Goal: Task Accomplishment & Management: Manage account settings

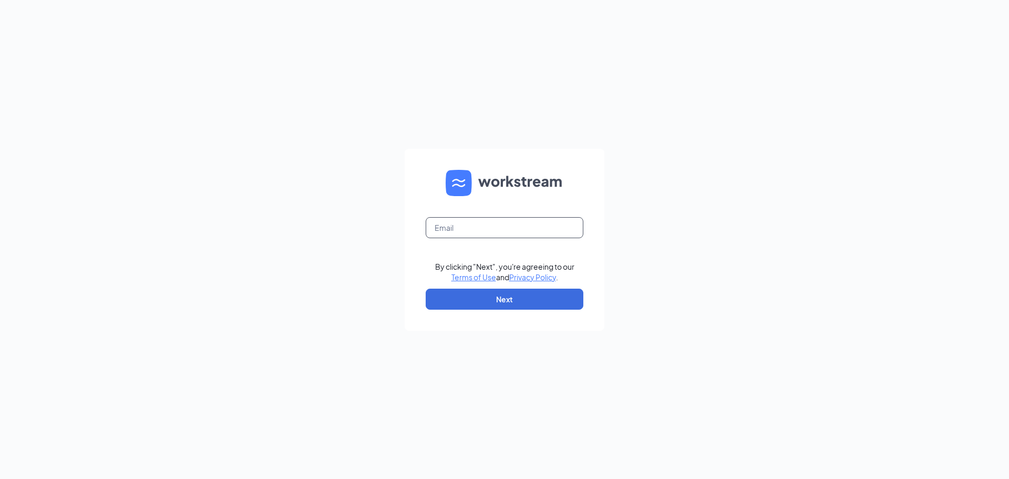
click at [529, 218] on input "text" at bounding box center [505, 227] width 158 height 21
type input "fgoh1494@gmail.com"
click at [521, 295] on button "Next" at bounding box center [505, 298] width 158 height 21
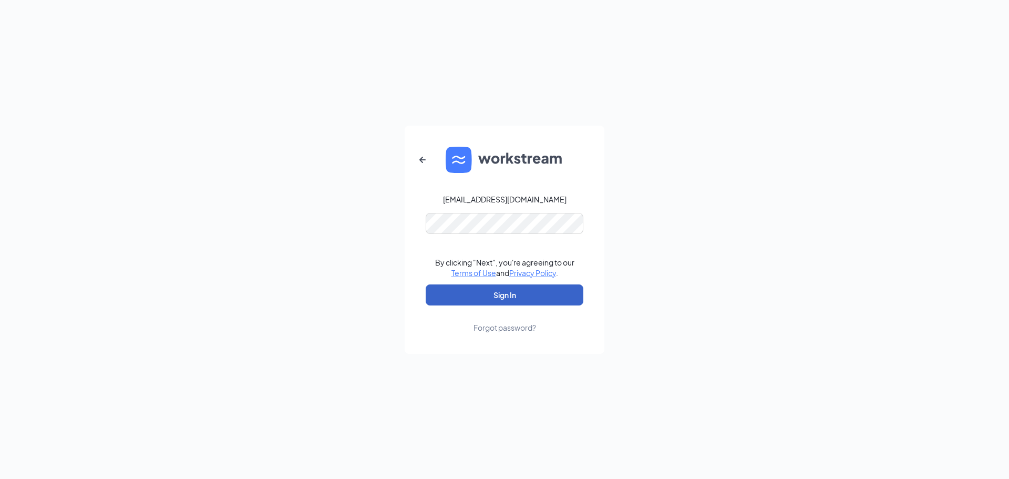
click at [513, 301] on button "Sign In" at bounding box center [505, 294] width 158 height 21
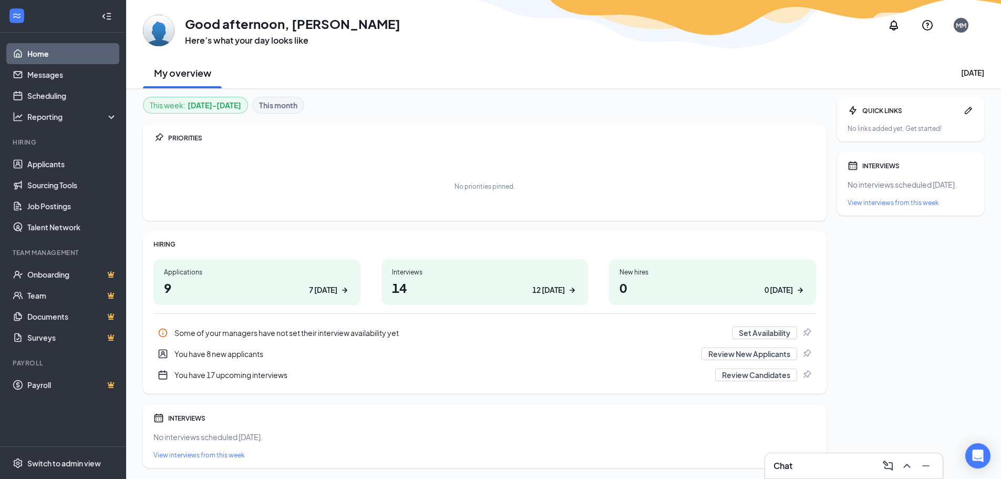
click at [828, 472] on div "Chat" at bounding box center [854, 465] width 161 height 17
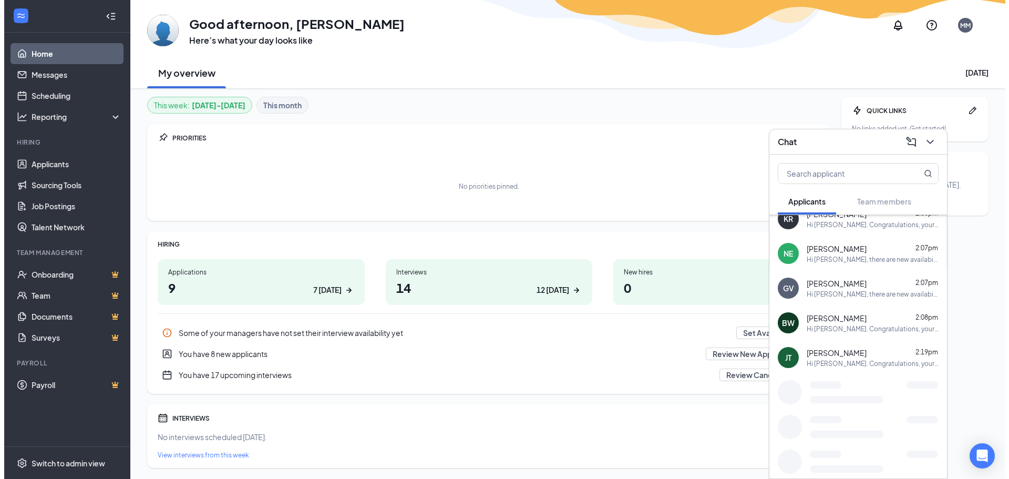
scroll to position [189, 0]
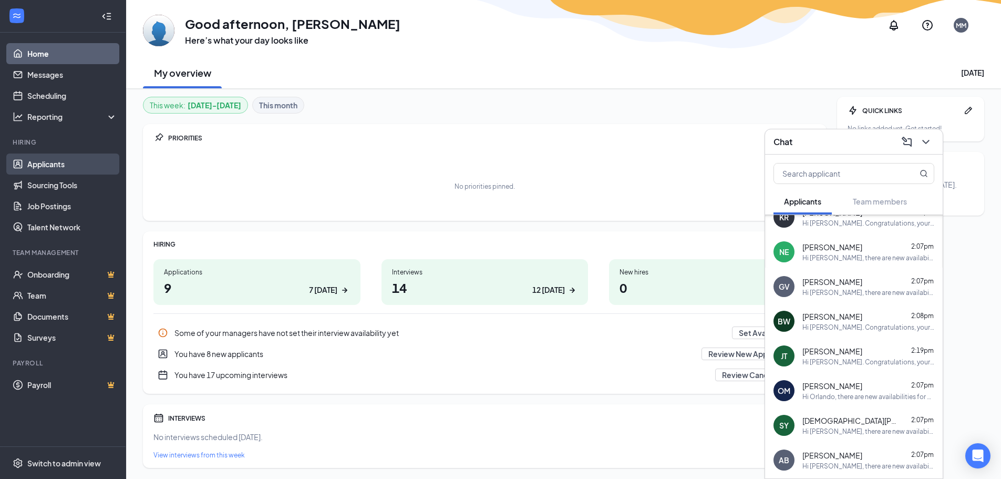
click at [27, 164] on link "Applicants" at bounding box center [72, 163] width 90 height 21
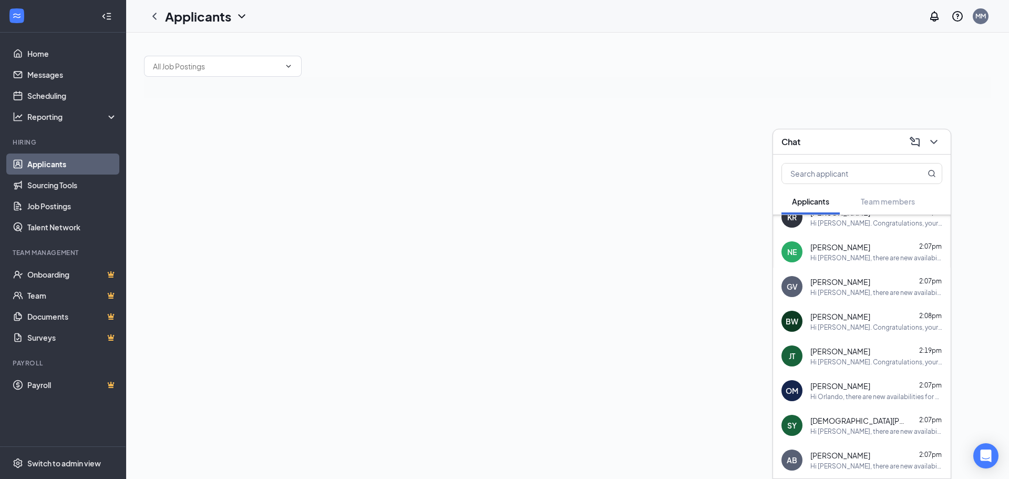
click at [811, 145] on div "Chat" at bounding box center [861, 141] width 161 height 16
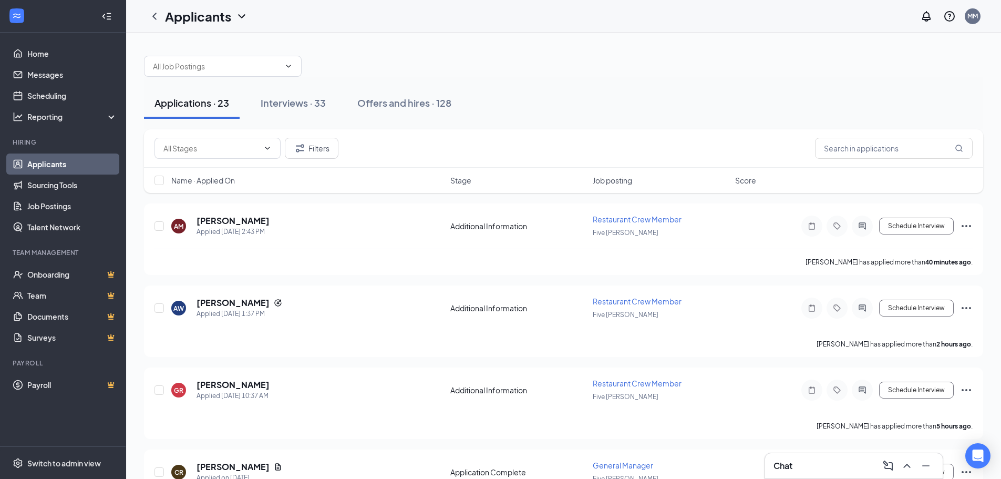
click at [3, 94] on ul "Home Messages Scheduling Reporting Hiring Applicants Sourcing Tools Job Posting…" at bounding box center [63, 240] width 126 height 414
click at [60, 98] on link "Scheduling" at bounding box center [72, 95] width 90 height 21
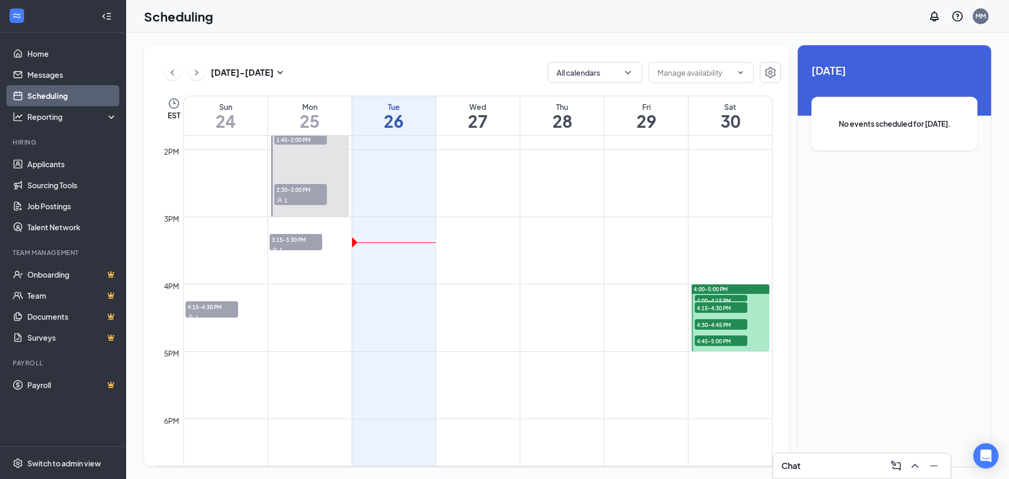
scroll to position [937, 0]
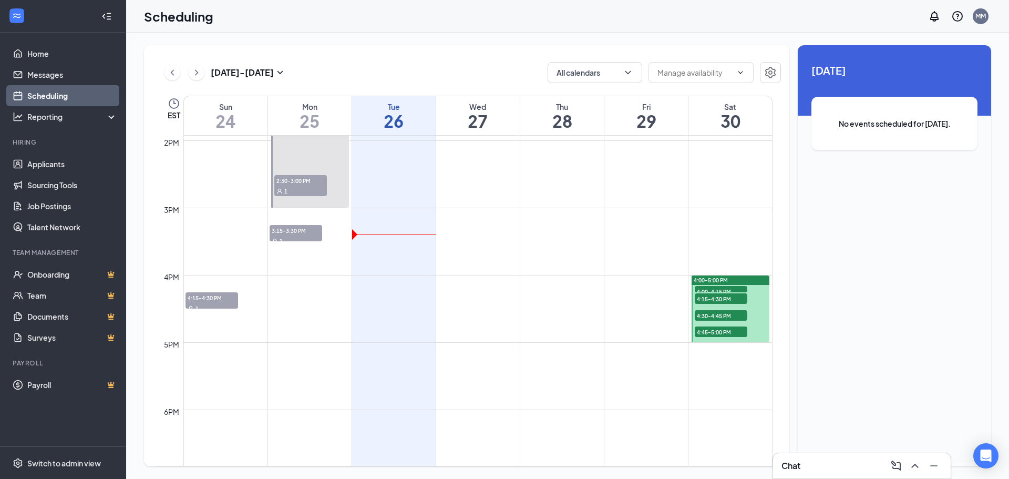
click at [731, 286] on span "4:00-4:15 PM" at bounding box center [721, 291] width 53 height 11
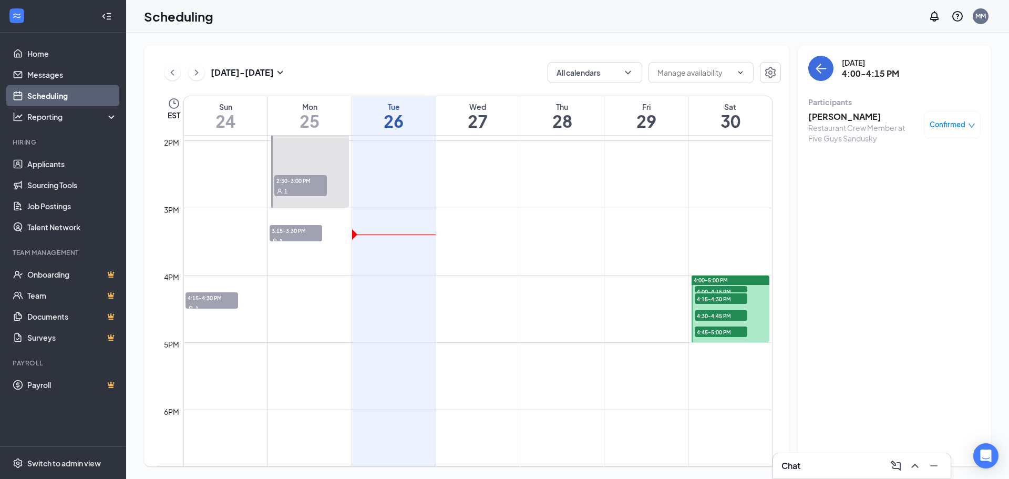
click at [729, 298] on span "4:15-4:30 PM" at bounding box center [721, 298] width 53 height 11
click at [727, 315] on span "4:30-4:45 PM" at bounding box center [721, 315] width 53 height 11
click at [723, 330] on span "4:45-5:00 PM" at bounding box center [721, 331] width 53 height 11
click at [198, 81] on div "[DATE] - [DATE]" at bounding box center [225, 72] width 122 height 21
click at [198, 73] on icon "ChevronRight" at bounding box center [196, 72] width 3 height 6
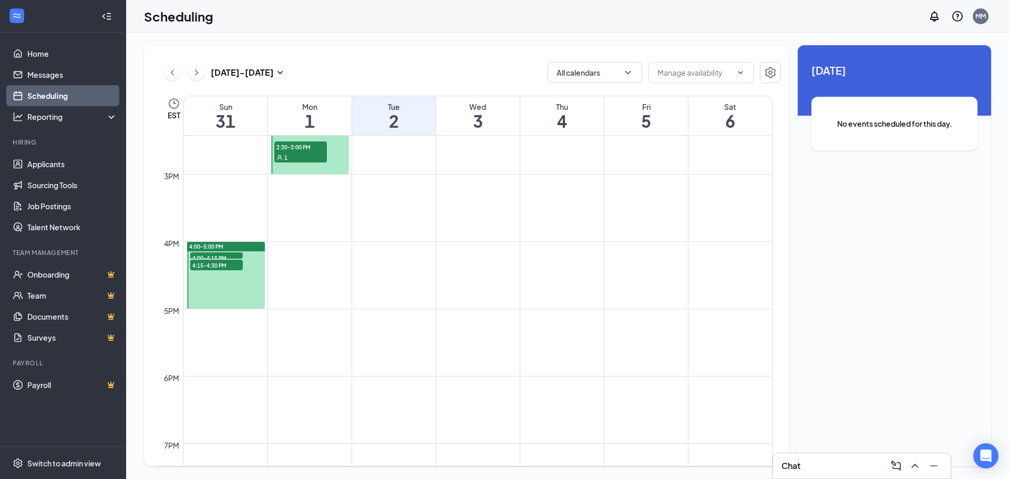
scroll to position [937, 0]
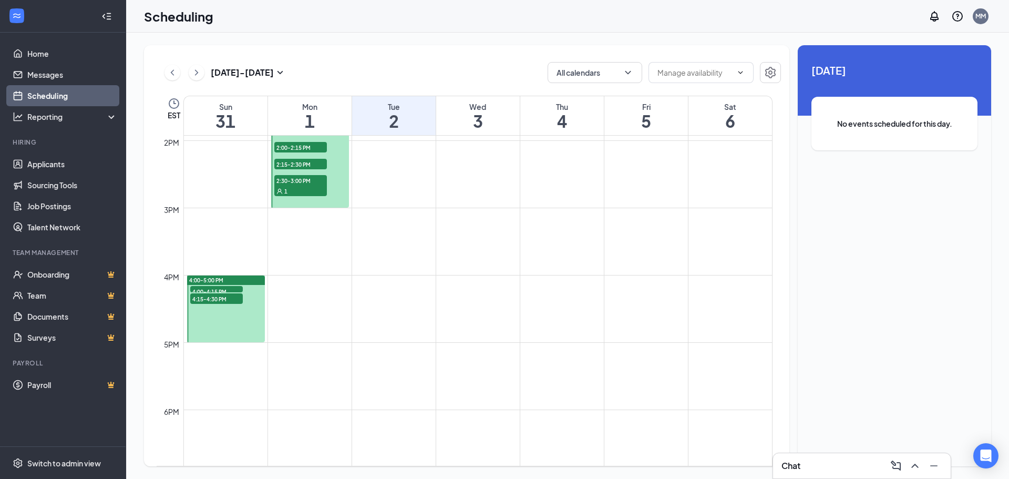
click at [220, 291] on span "4:00-4:15 PM" at bounding box center [216, 291] width 53 height 11
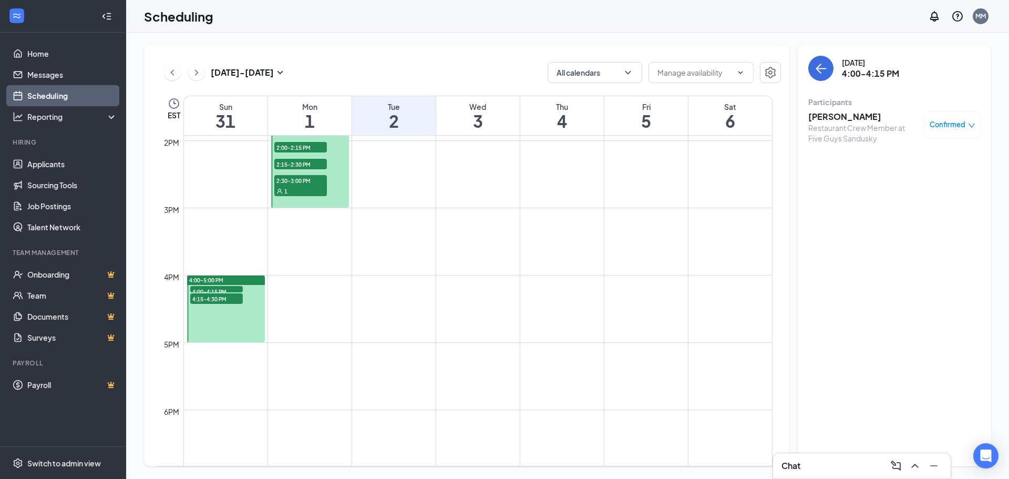
click at [214, 297] on span "4:15-4:30 PM" at bounding box center [216, 298] width 53 height 11
click at [221, 287] on span "4:00-4:15 PM" at bounding box center [216, 291] width 53 height 11
click at [222, 296] on span "4:15-4:30 PM" at bounding box center [216, 298] width 53 height 11
drag, startPoint x: 168, startPoint y: 72, endPoint x: 203, endPoint y: 79, distance: 35.9
click at [168, 72] on icon "ChevronLeft" at bounding box center [172, 72] width 11 height 13
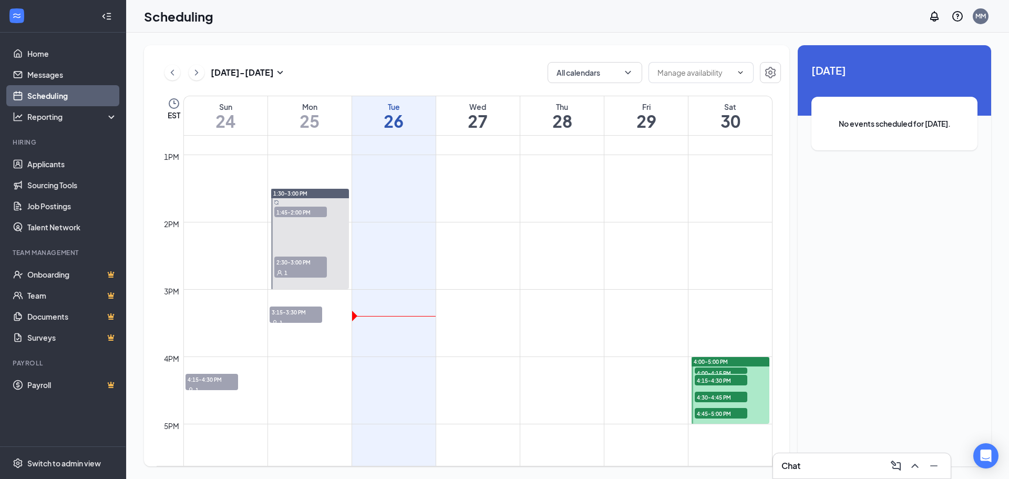
scroll to position [832, 0]
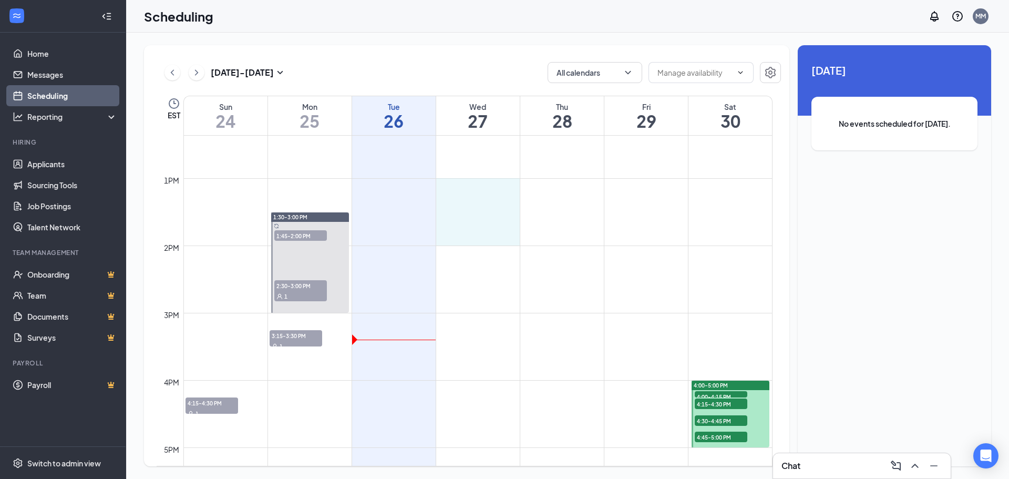
drag, startPoint x: 463, startPoint y: 179, endPoint x: 465, endPoint y: 231, distance: 52.6
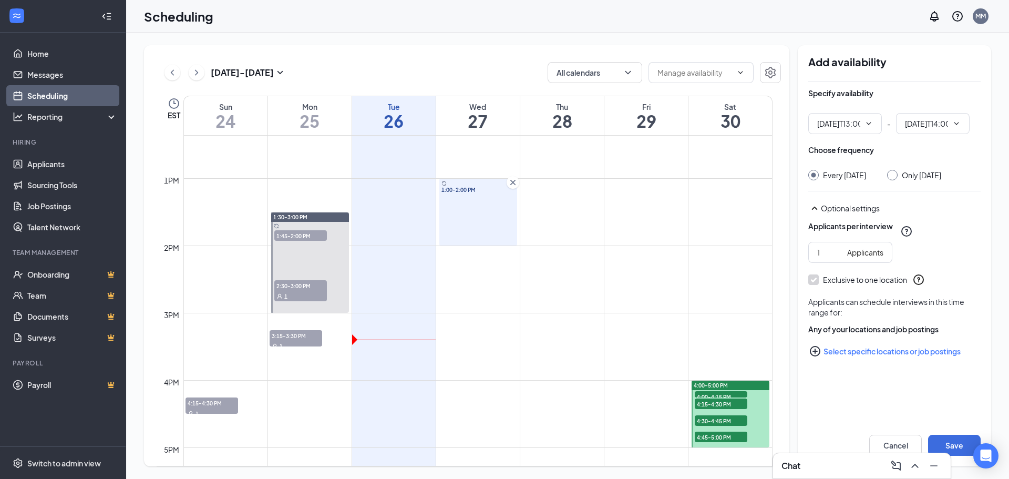
type input "01:00 PM"
type input "02:00 PM"
click at [898, 178] on div at bounding box center [892, 175] width 11 height 11
click at [894, 176] on input "Only [DATE]" at bounding box center [890, 173] width 7 height 7
radio input "true"
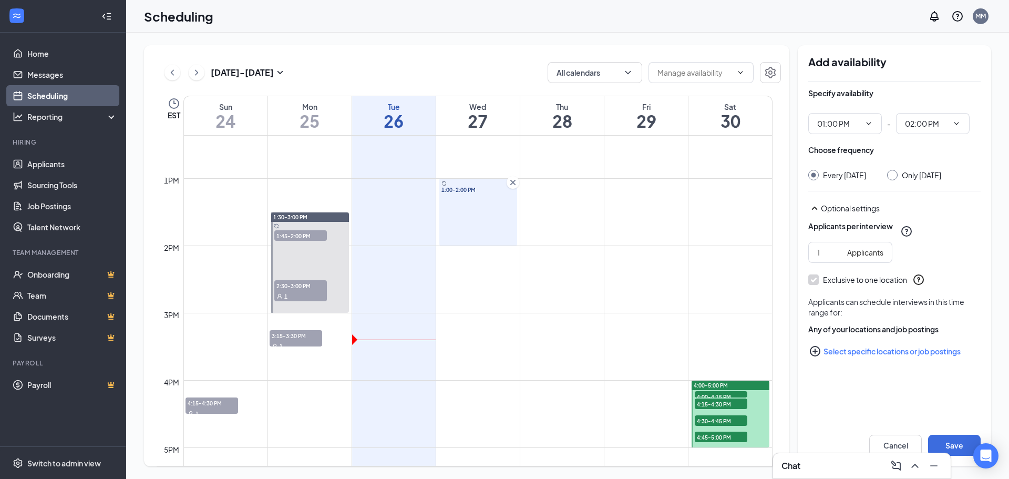
radio input "false"
click at [957, 441] on button "Save" at bounding box center [954, 445] width 53 height 21
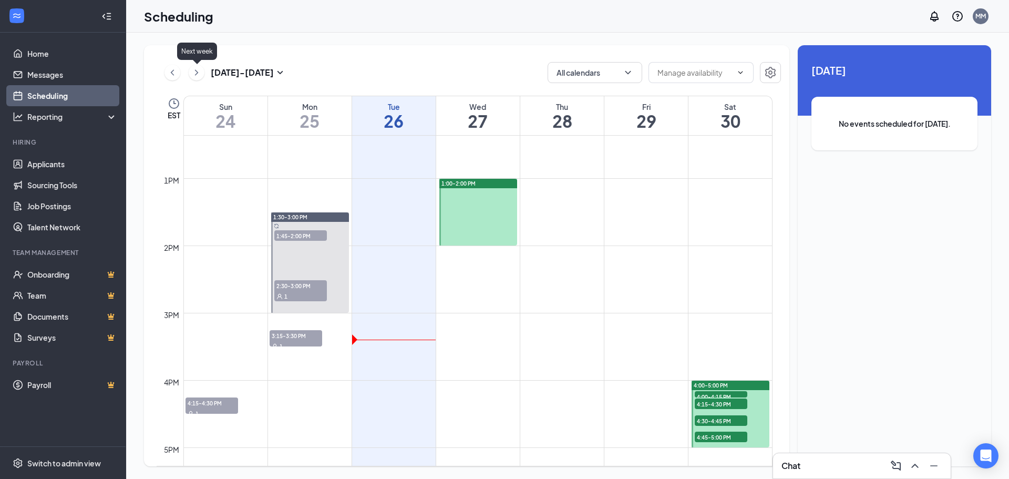
click at [197, 68] on icon "ChevronRight" at bounding box center [196, 72] width 11 height 13
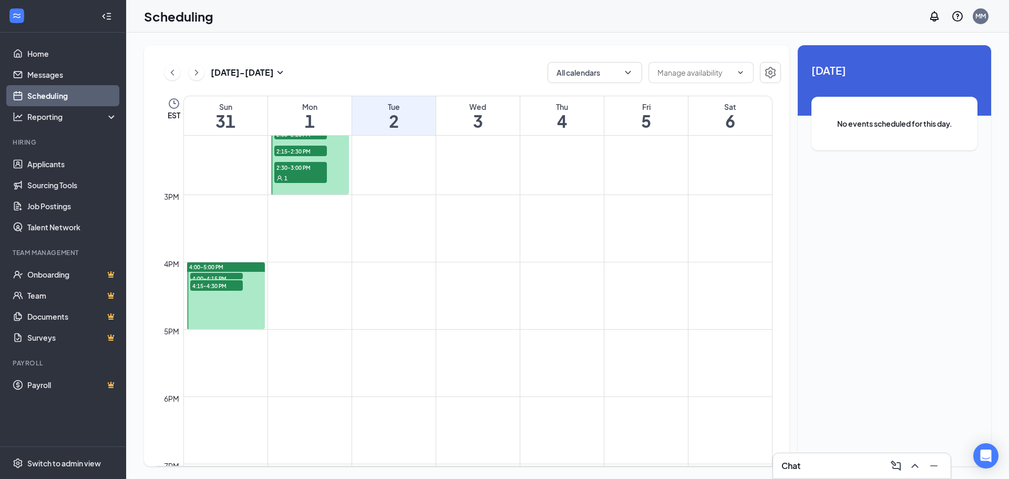
scroll to position [864, 0]
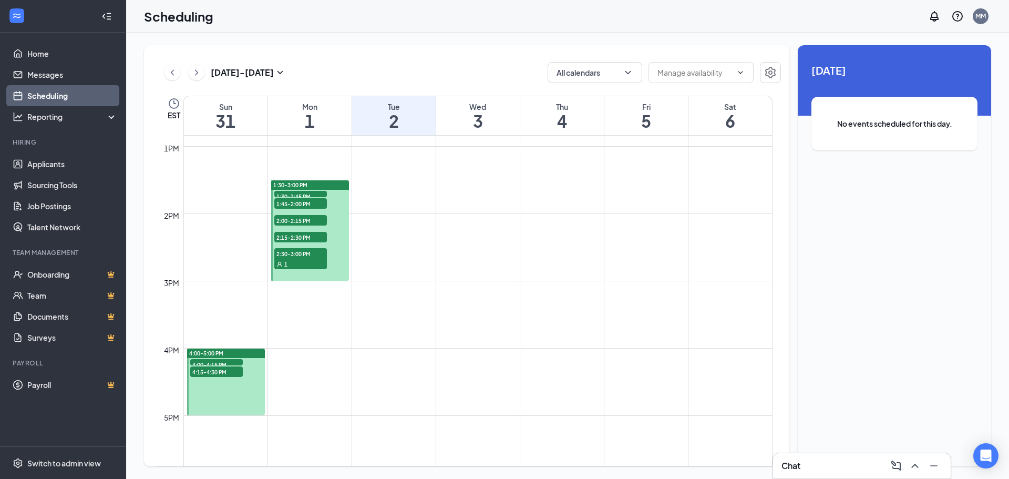
click at [166, 79] on div "[DATE] - [DATE]" at bounding box center [225, 72] width 122 height 21
click at [172, 77] on icon "ChevronLeft" at bounding box center [172, 72] width 11 height 13
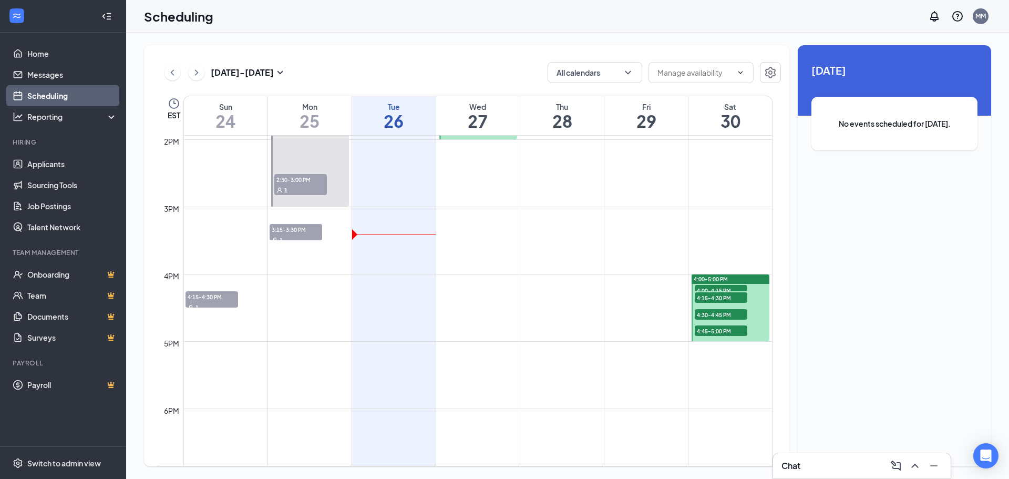
scroll to position [989, 0]
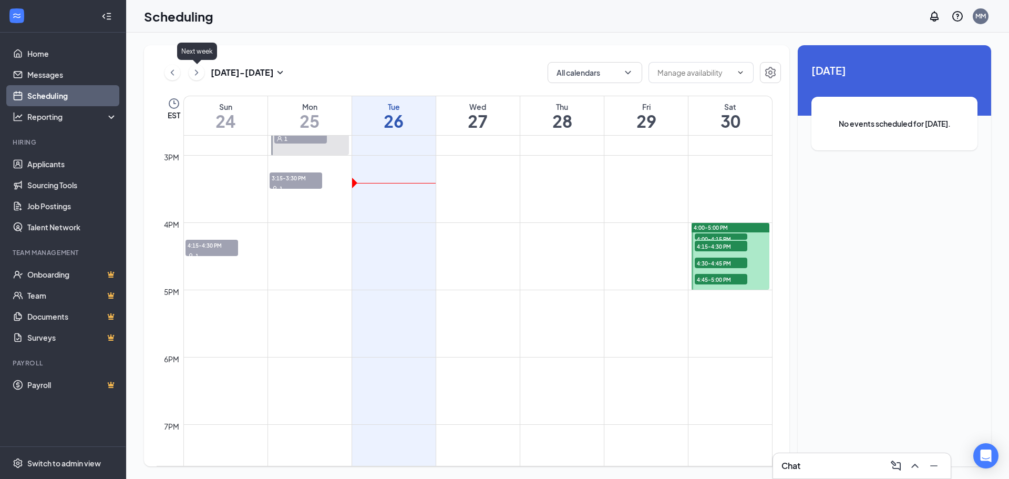
click at [199, 67] on icon "ChevronRight" at bounding box center [196, 72] width 11 height 13
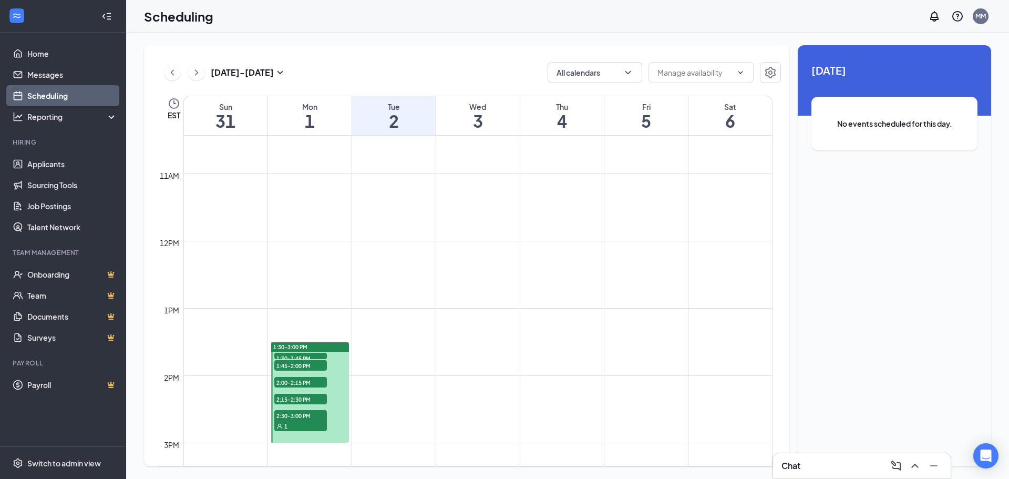
scroll to position [706, 0]
click at [178, 76] on button at bounding box center [172, 73] width 16 height 16
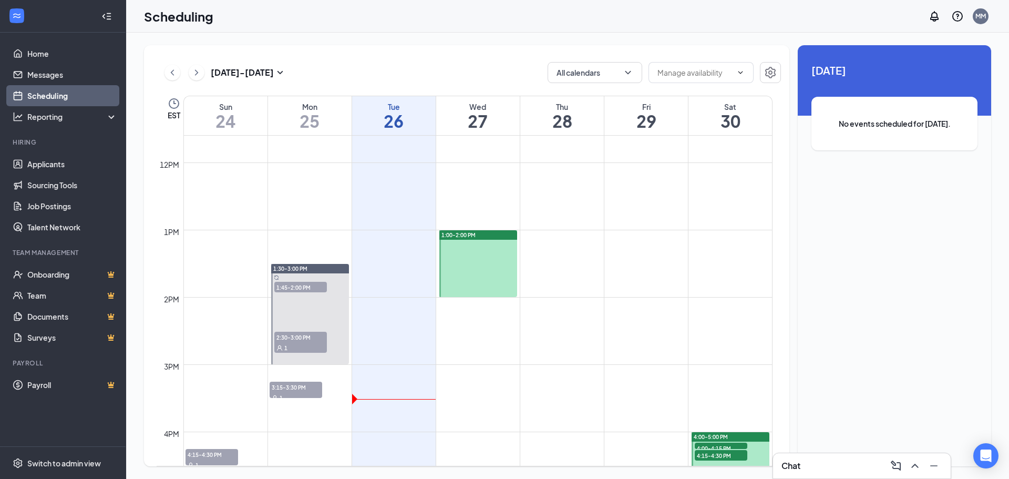
scroll to position [779, 0]
